Goal: Task Accomplishment & Management: Complete application form

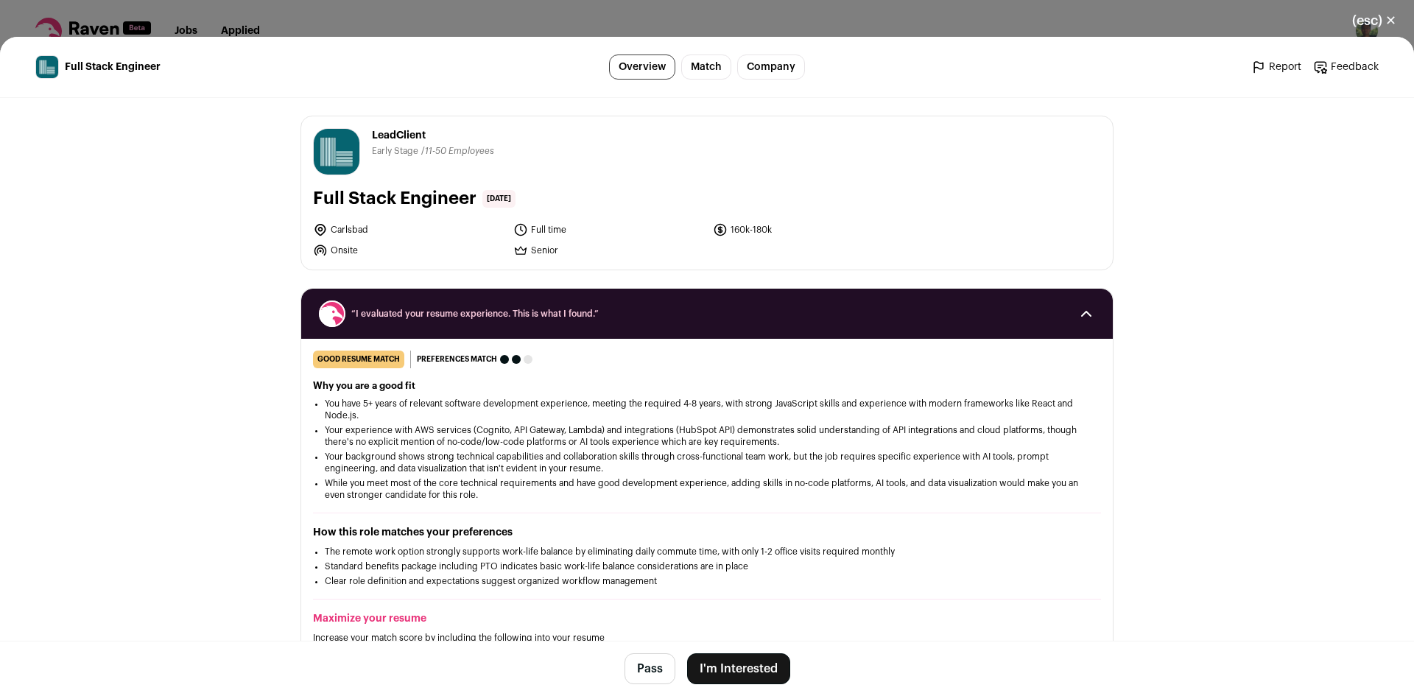
click at [403, 133] on span "LeadClient" at bounding box center [433, 135] width 122 height 15
copy span "LeadClient"
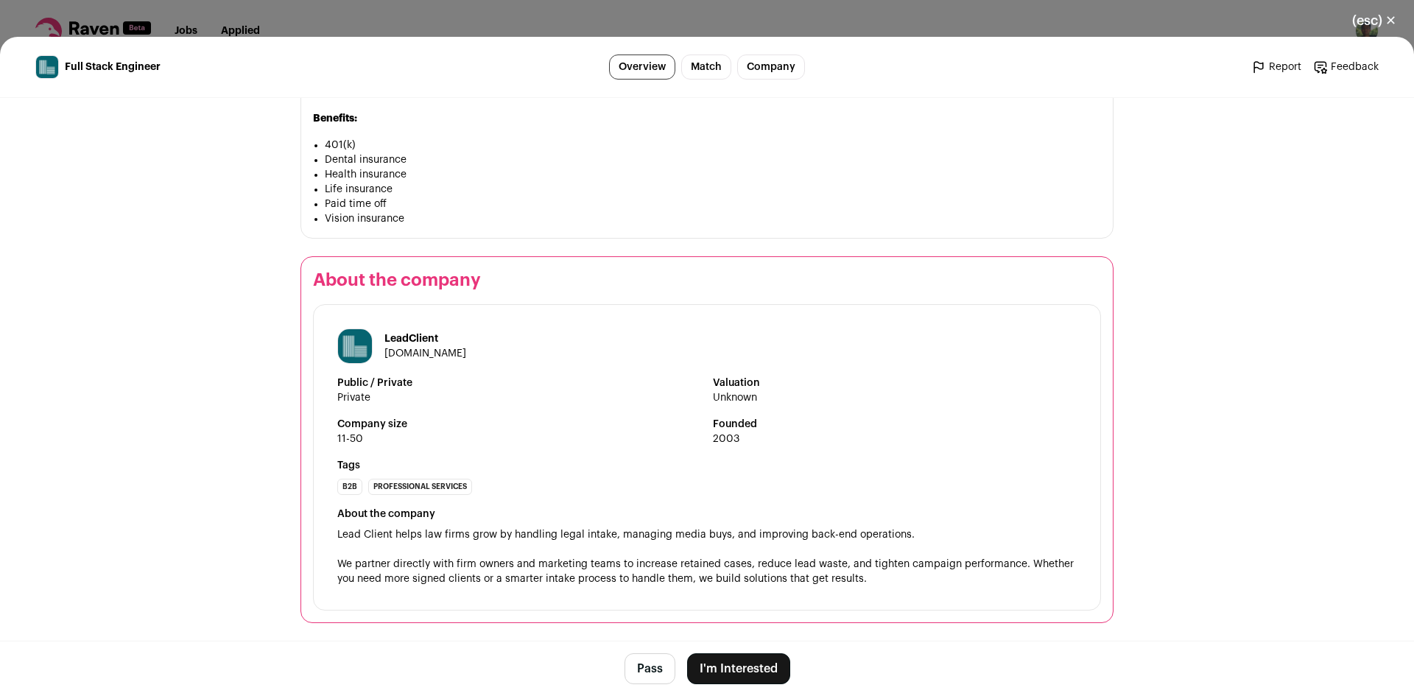
scroll to position [1389, 0]
click at [742, 669] on button "I'm Interested" at bounding box center [738, 668] width 103 height 31
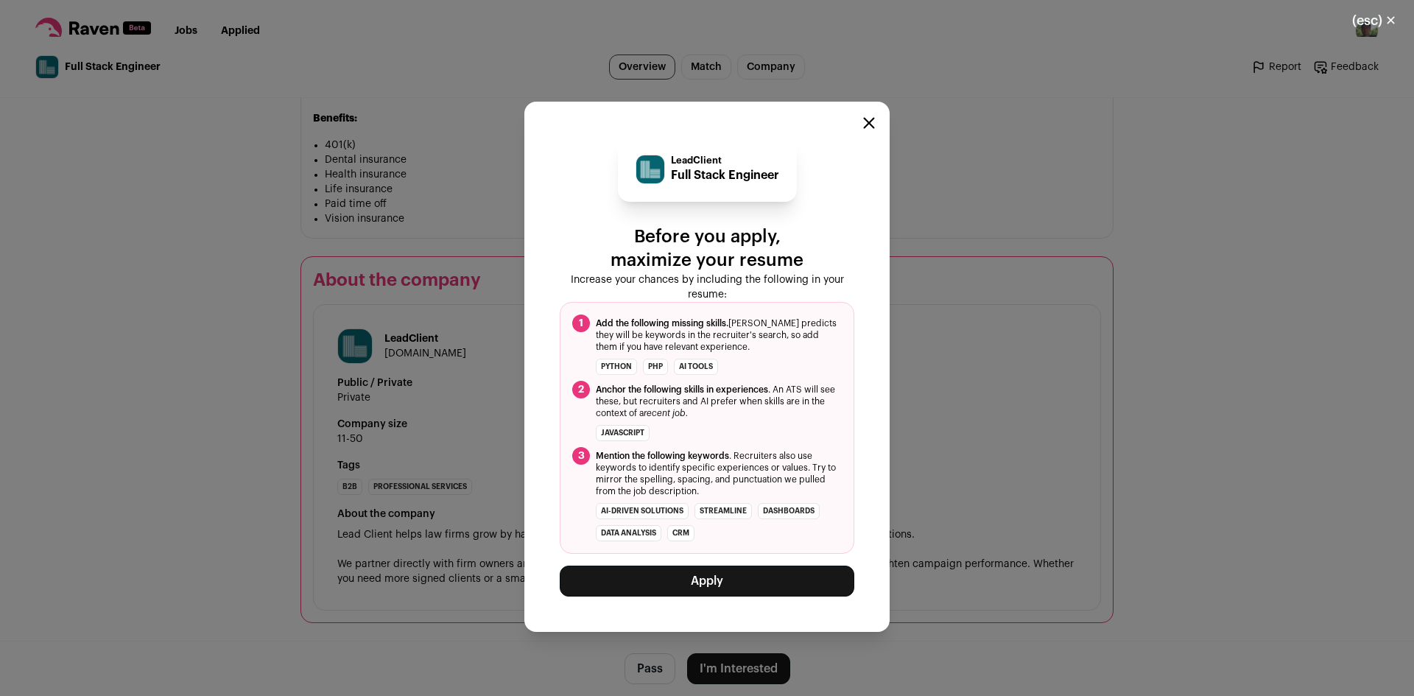
click at [774, 584] on button "Apply" at bounding box center [707, 581] width 295 height 31
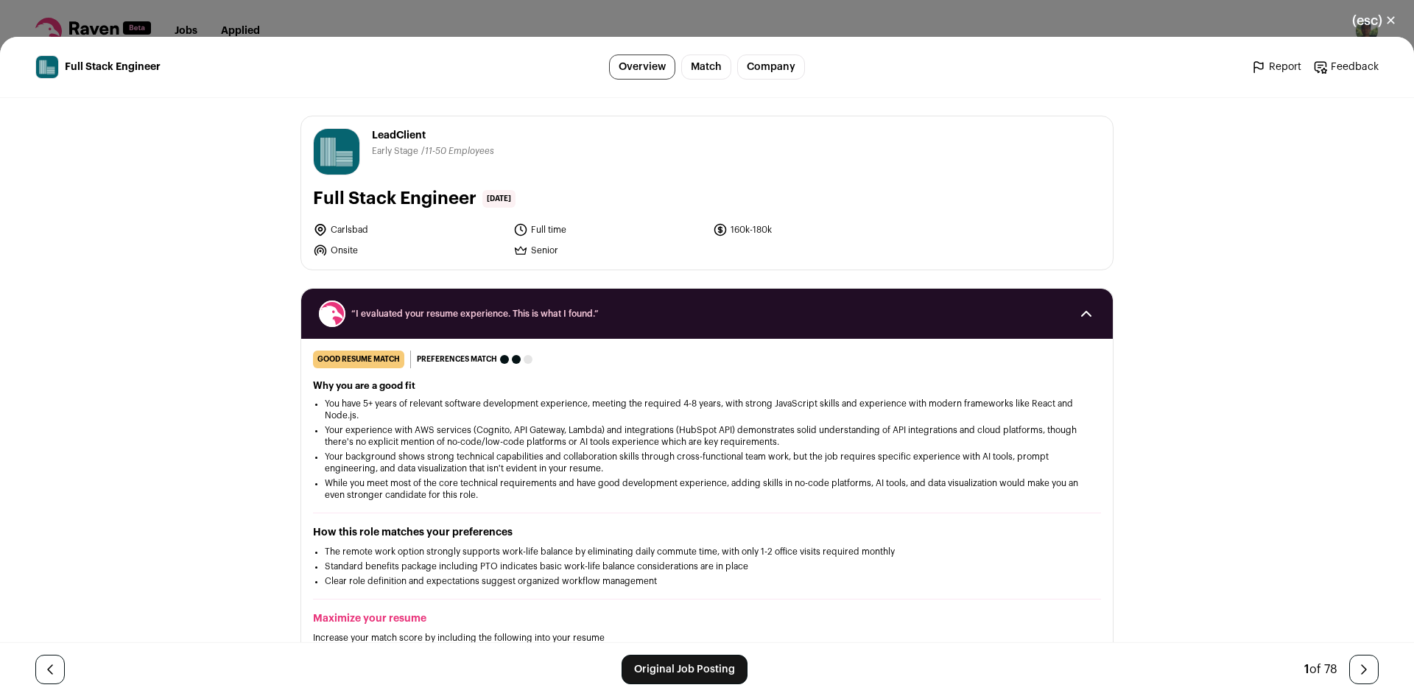
click at [698, 675] on link "Original Job Posting" at bounding box center [685, 669] width 126 height 29
click at [1376, 21] on button "(esc) ✕" at bounding box center [1375, 20] width 80 height 32
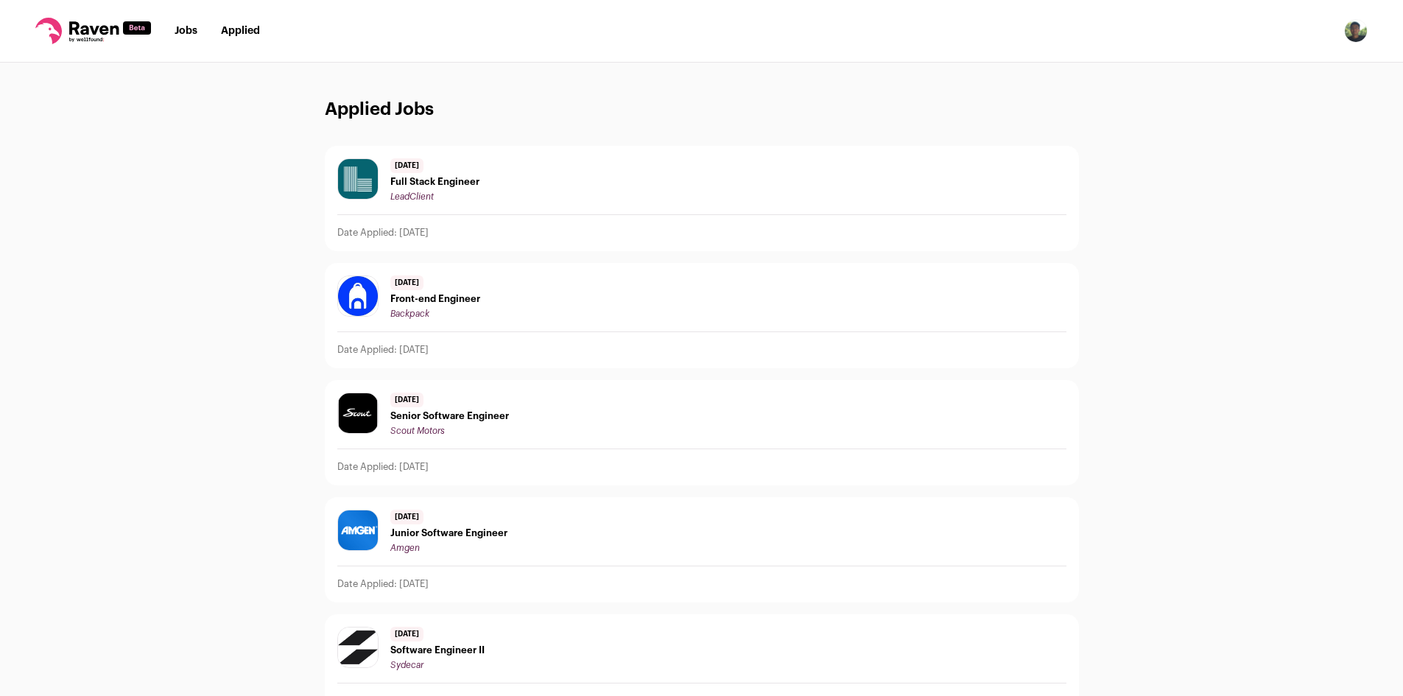
click at [239, 34] on link "Applied" at bounding box center [240, 31] width 39 height 10
click at [183, 33] on link "Jobs" at bounding box center [186, 31] width 23 height 10
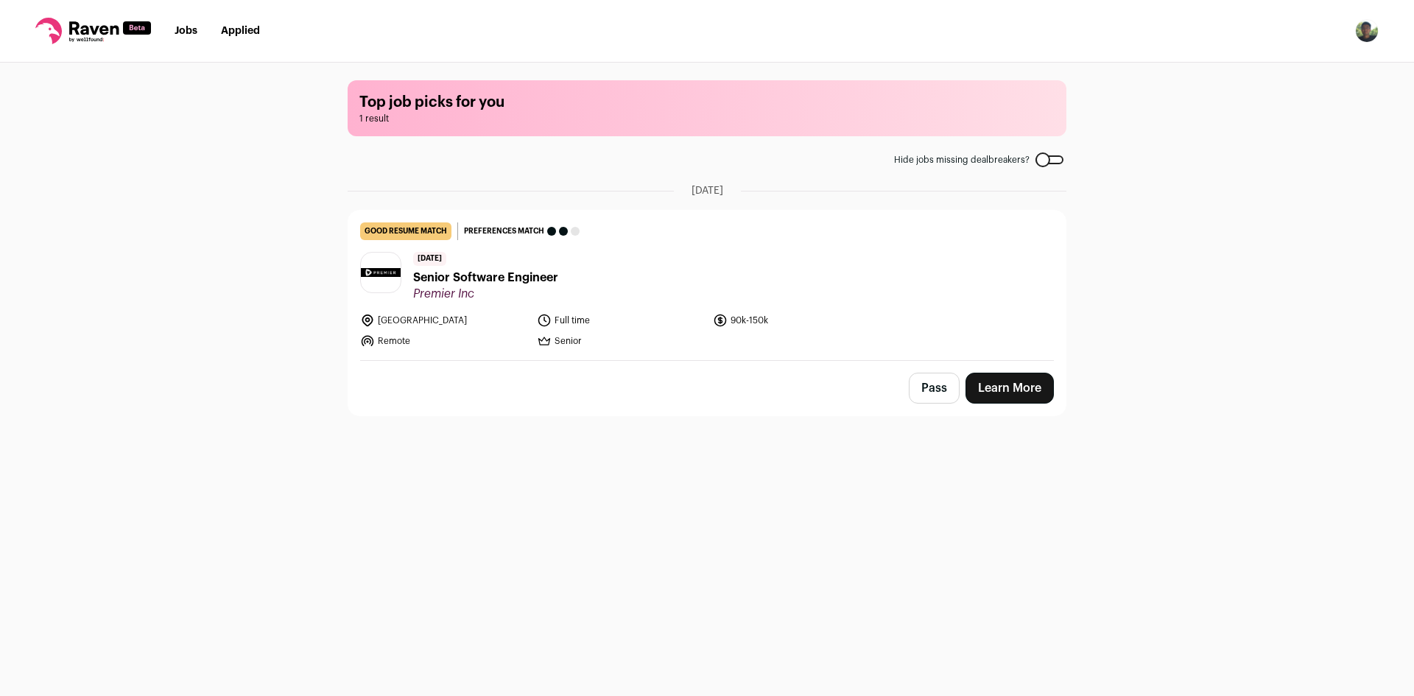
click at [492, 281] on span "Senior Software Engineer" at bounding box center [485, 278] width 145 height 18
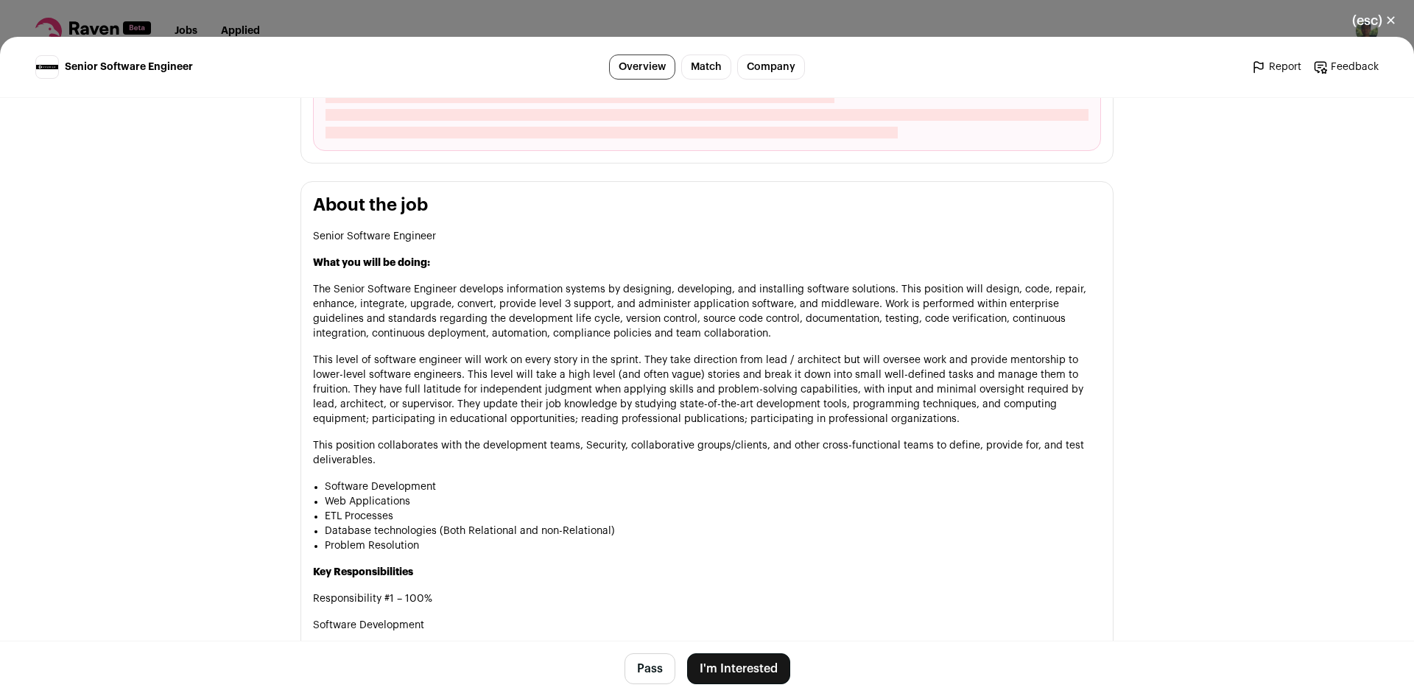
scroll to position [18, 0]
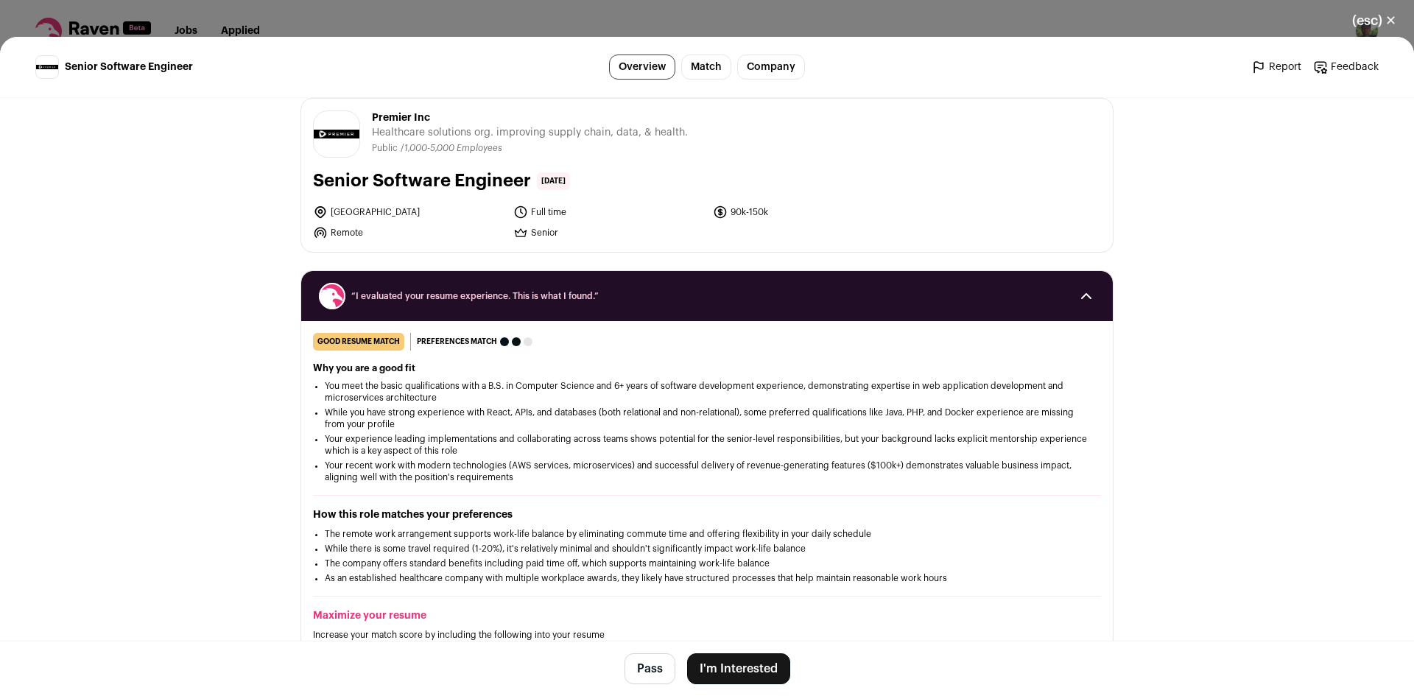
click at [382, 116] on span "Premier Inc" at bounding box center [530, 117] width 316 height 15
copy span "Premier"
click at [718, 666] on button "I'm Interested" at bounding box center [738, 668] width 103 height 31
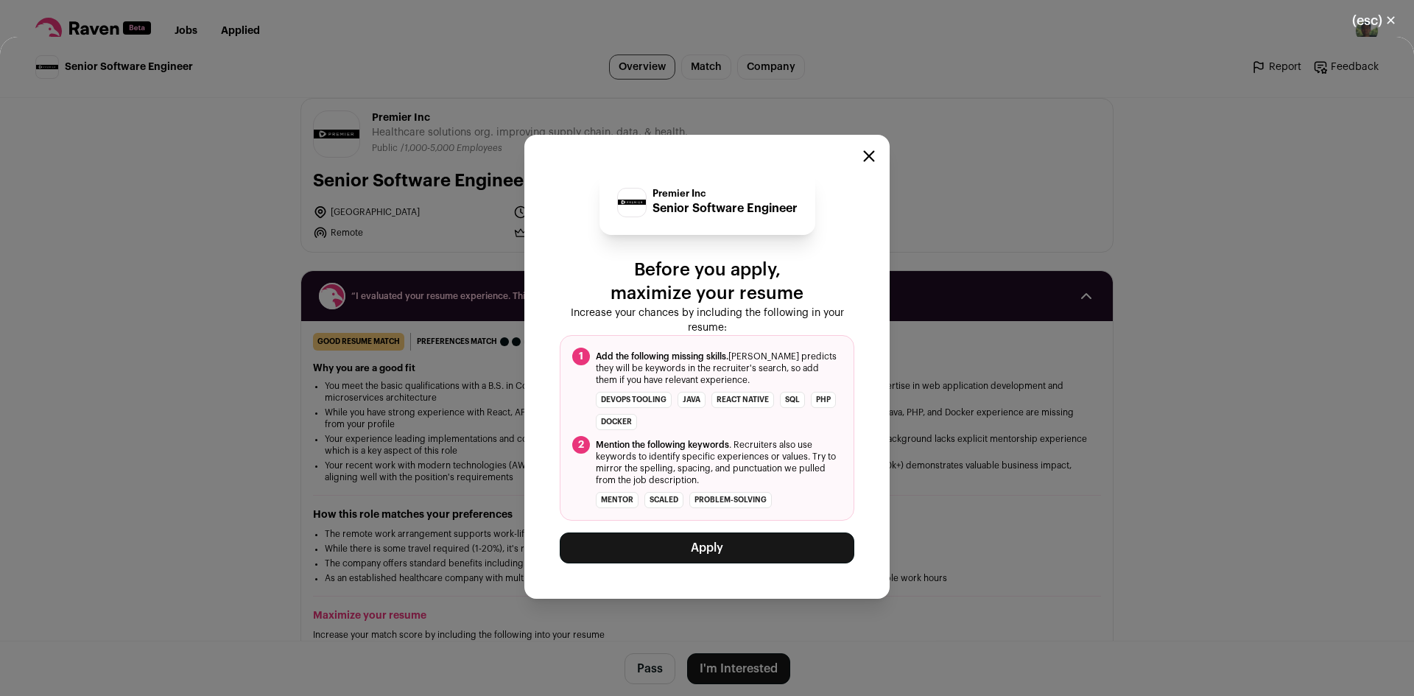
click at [743, 552] on button "Apply" at bounding box center [707, 548] width 295 height 31
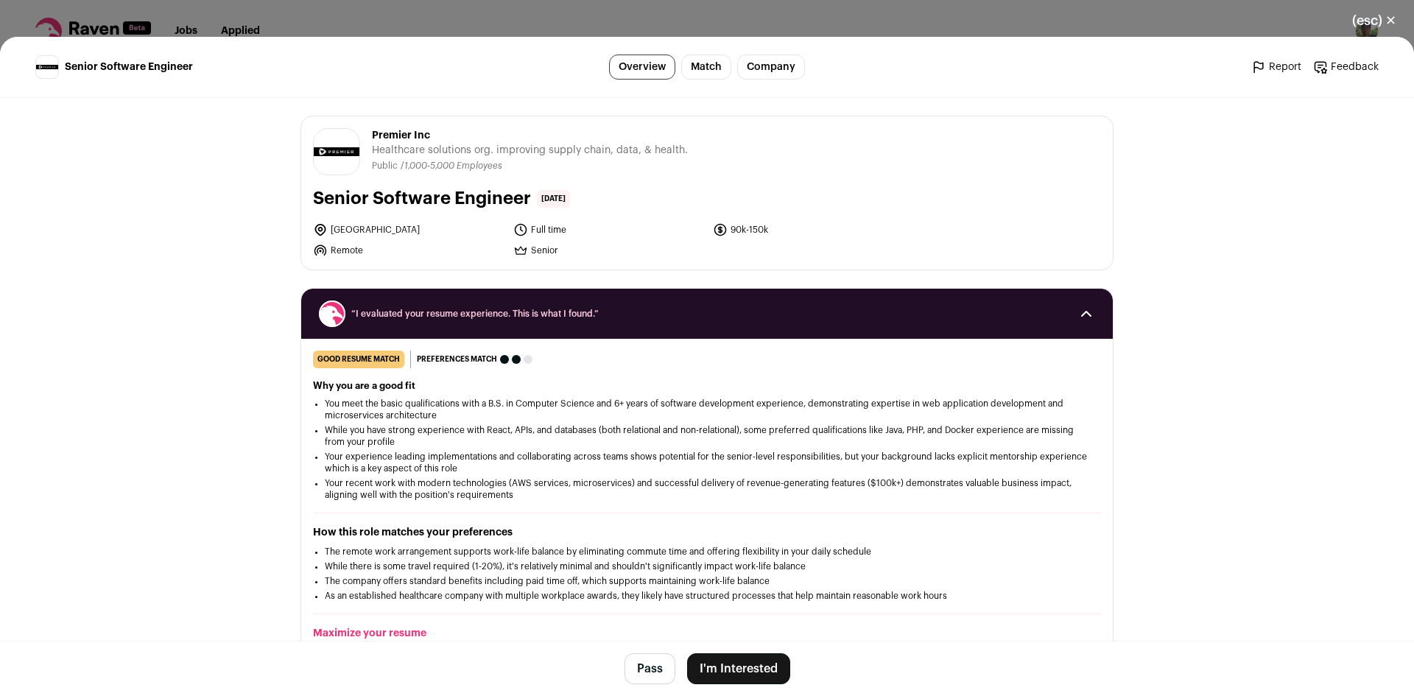
click at [742, 667] on button "I'm Interested" at bounding box center [738, 668] width 103 height 31
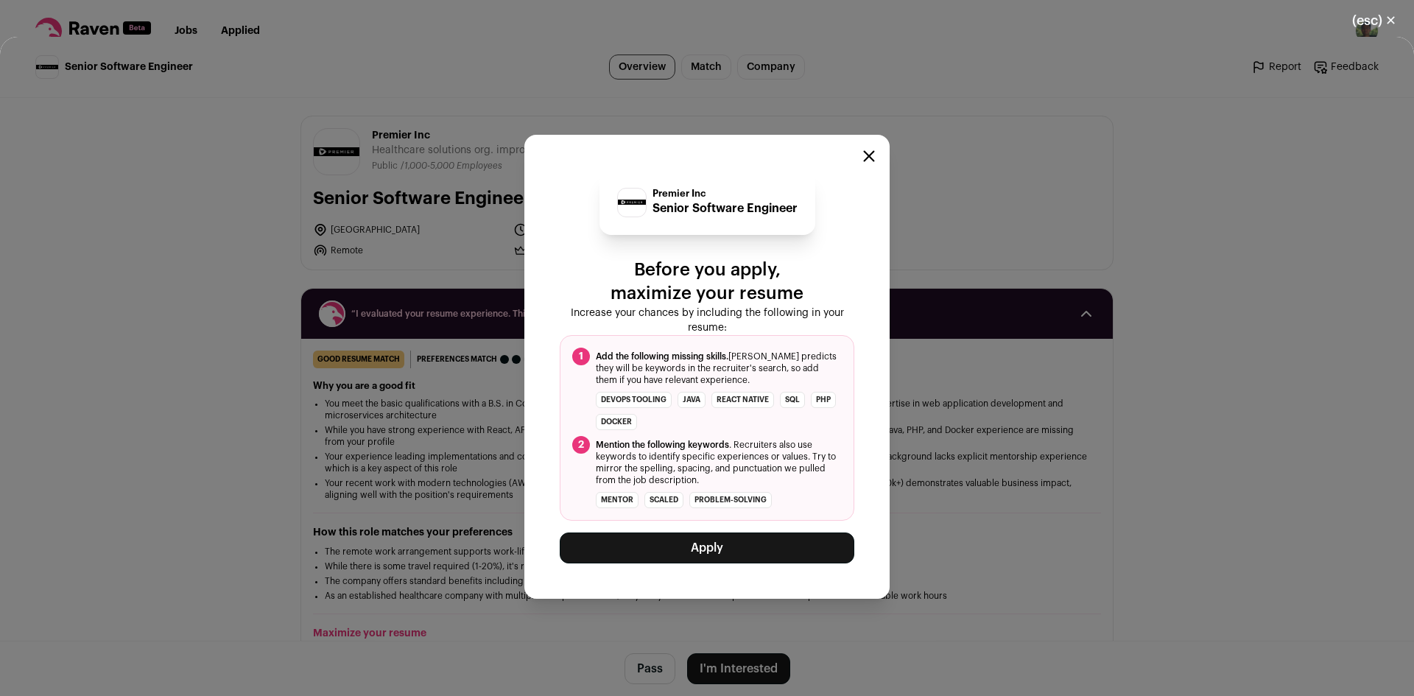
click at [768, 547] on button "Apply" at bounding box center [707, 548] width 295 height 31
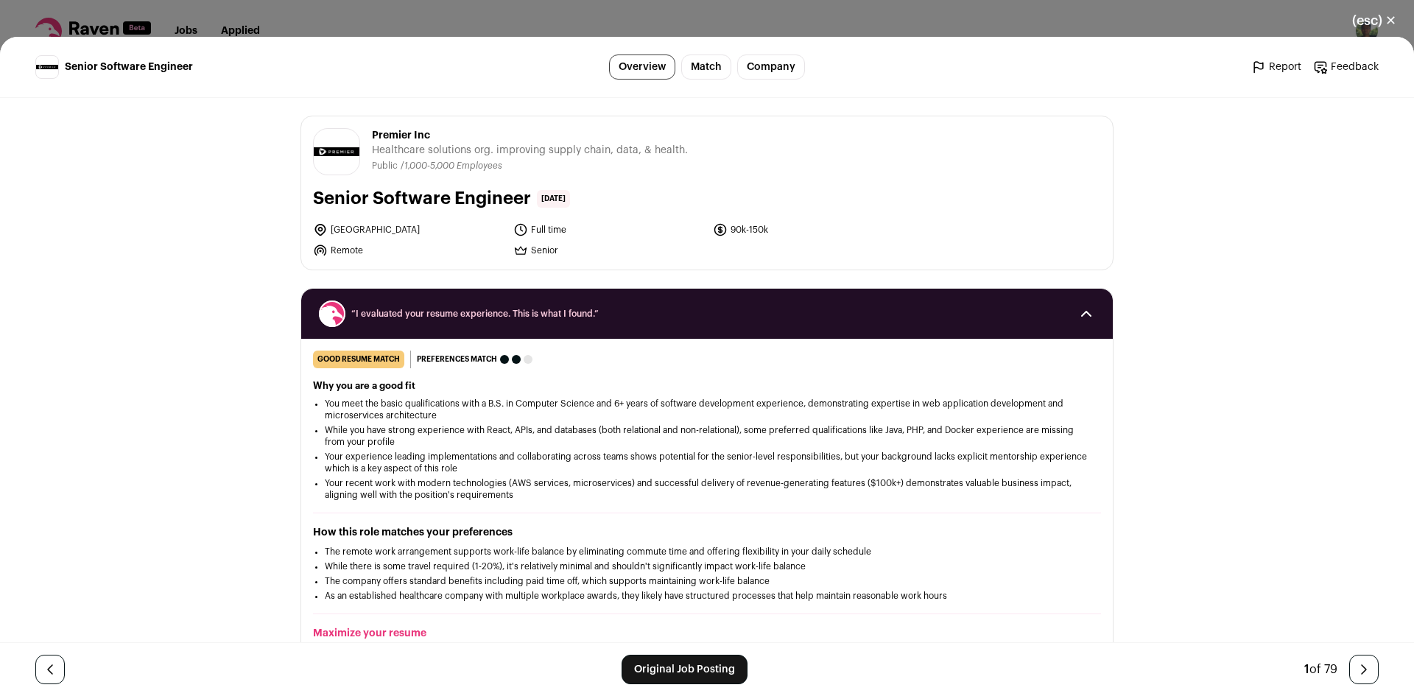
click at [1360, 24] on button "(esc) ✕" at bounding box center [1375, 20] width 80 height 32
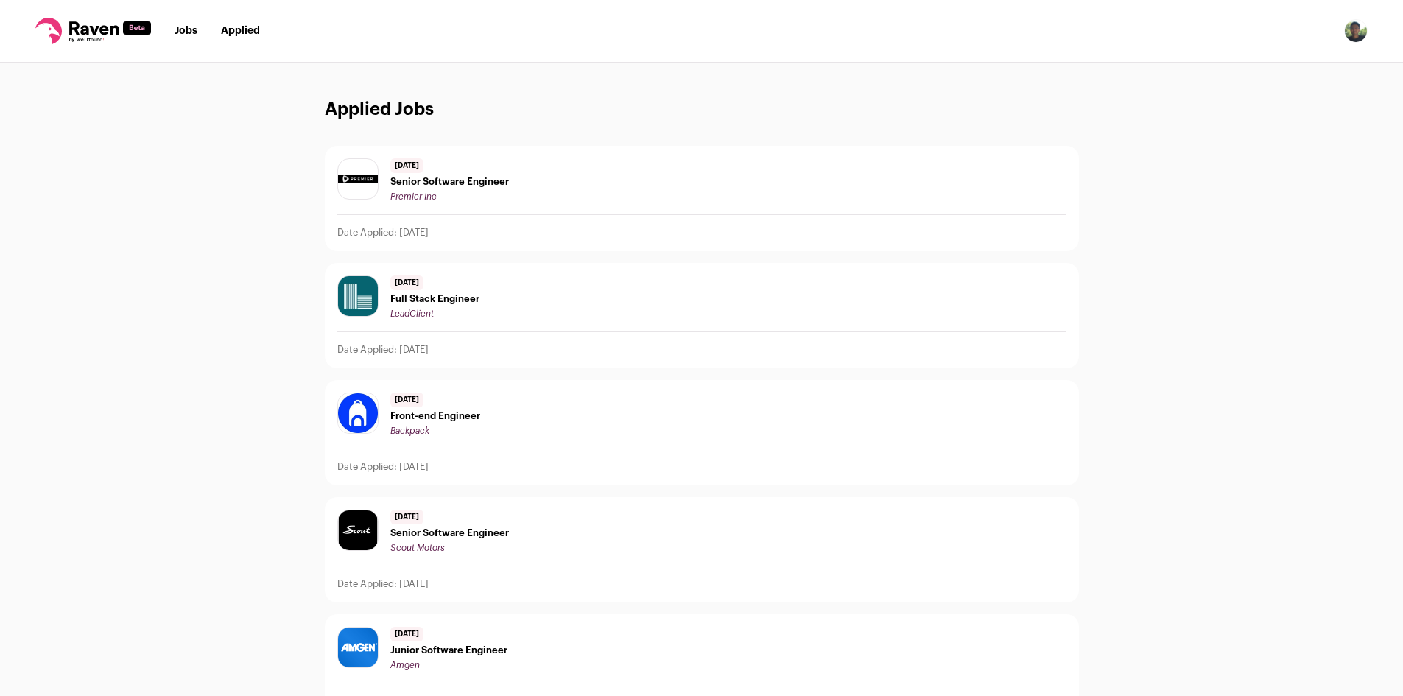
click at [235, 34] on link "Applied" at bounding box center [240, 31] width 39 height 10
click at [195, 33] on link "Jobs" at bounding box center [186, 31] width 23 height 10
